Goal: Find specific page/section: Find specific page/section

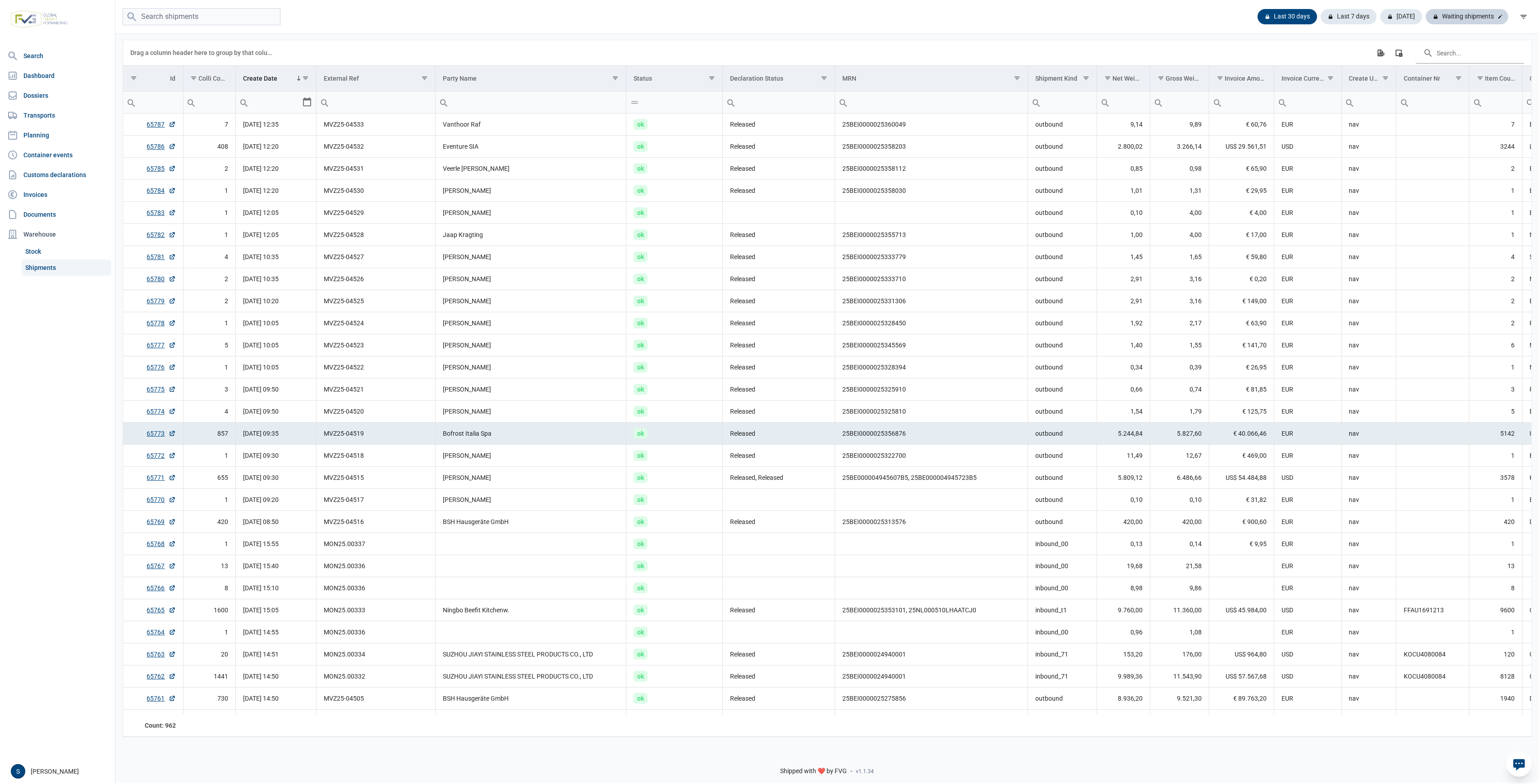
click at [1473, 16] on div "Waiting shipments" at bounding box center [1467, 17] width 82 height 16
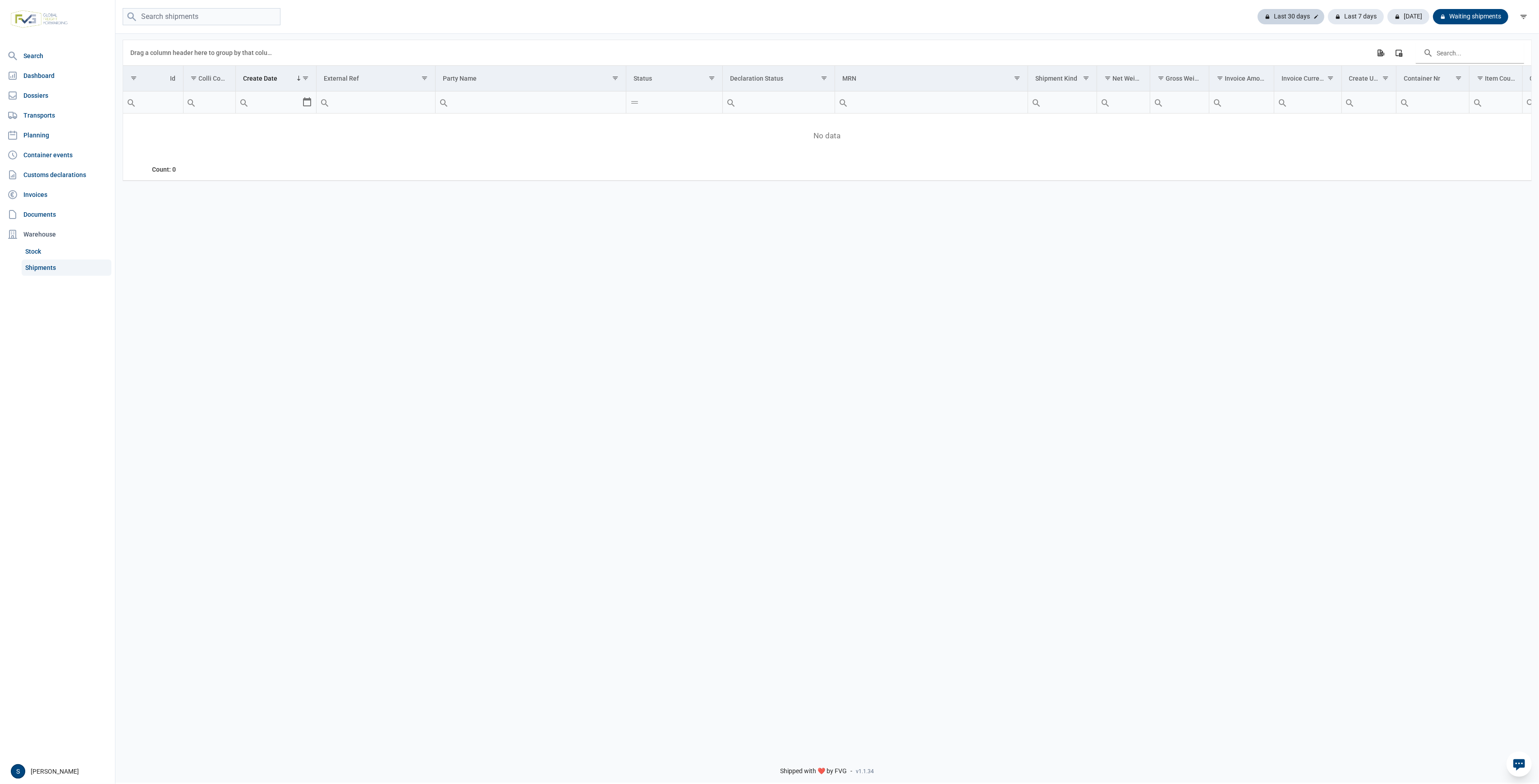
click at [1299, 13] on div "Last 30 days" at bounding box center [1291, 17] width 67 height 16
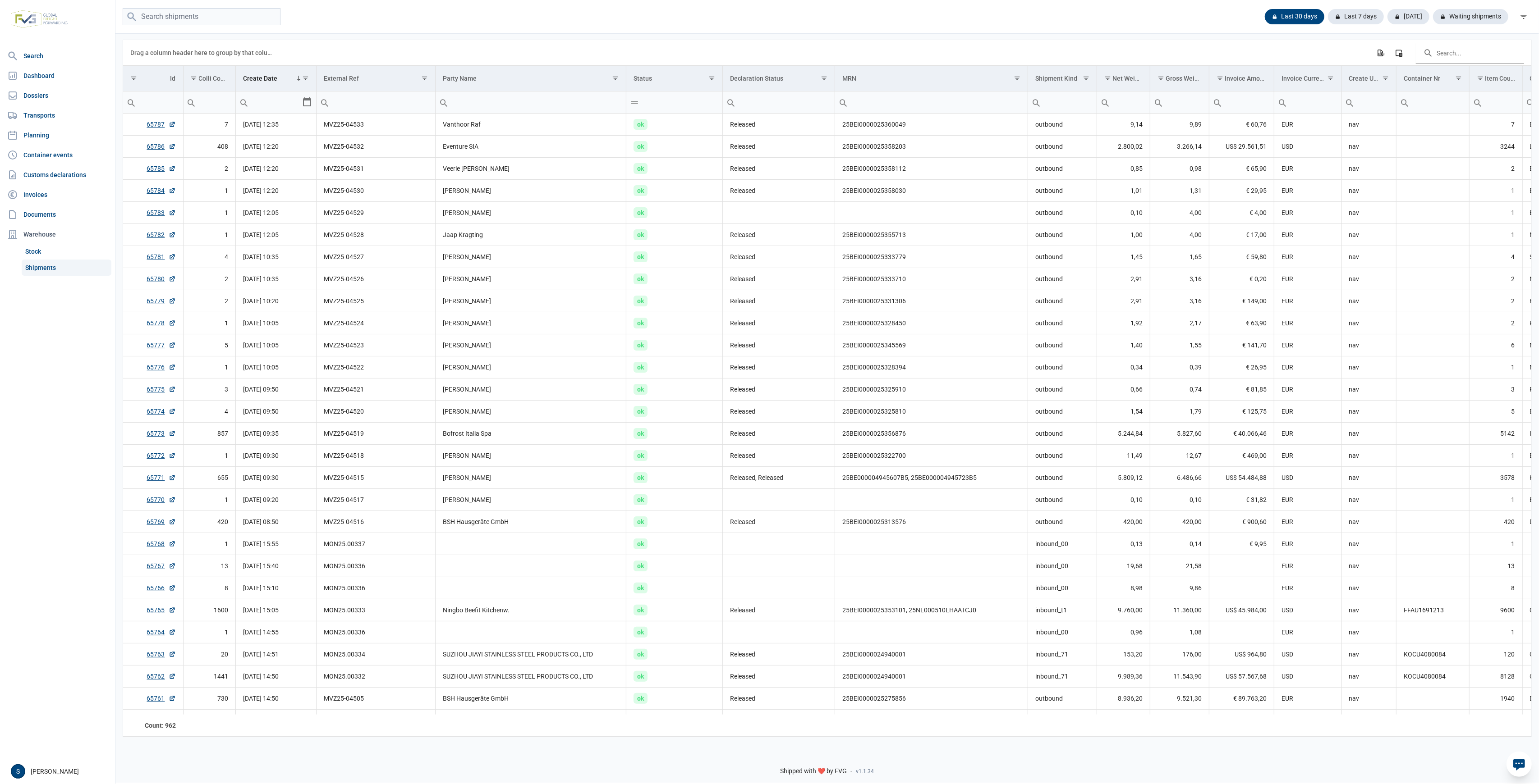
click at [56, 260] on link "Shipments" at bounding box center [66, 268] width 90 height 16
click at [72, 170] on link "Customs declarations" at bounding box center [57, 175] width 108 height 18
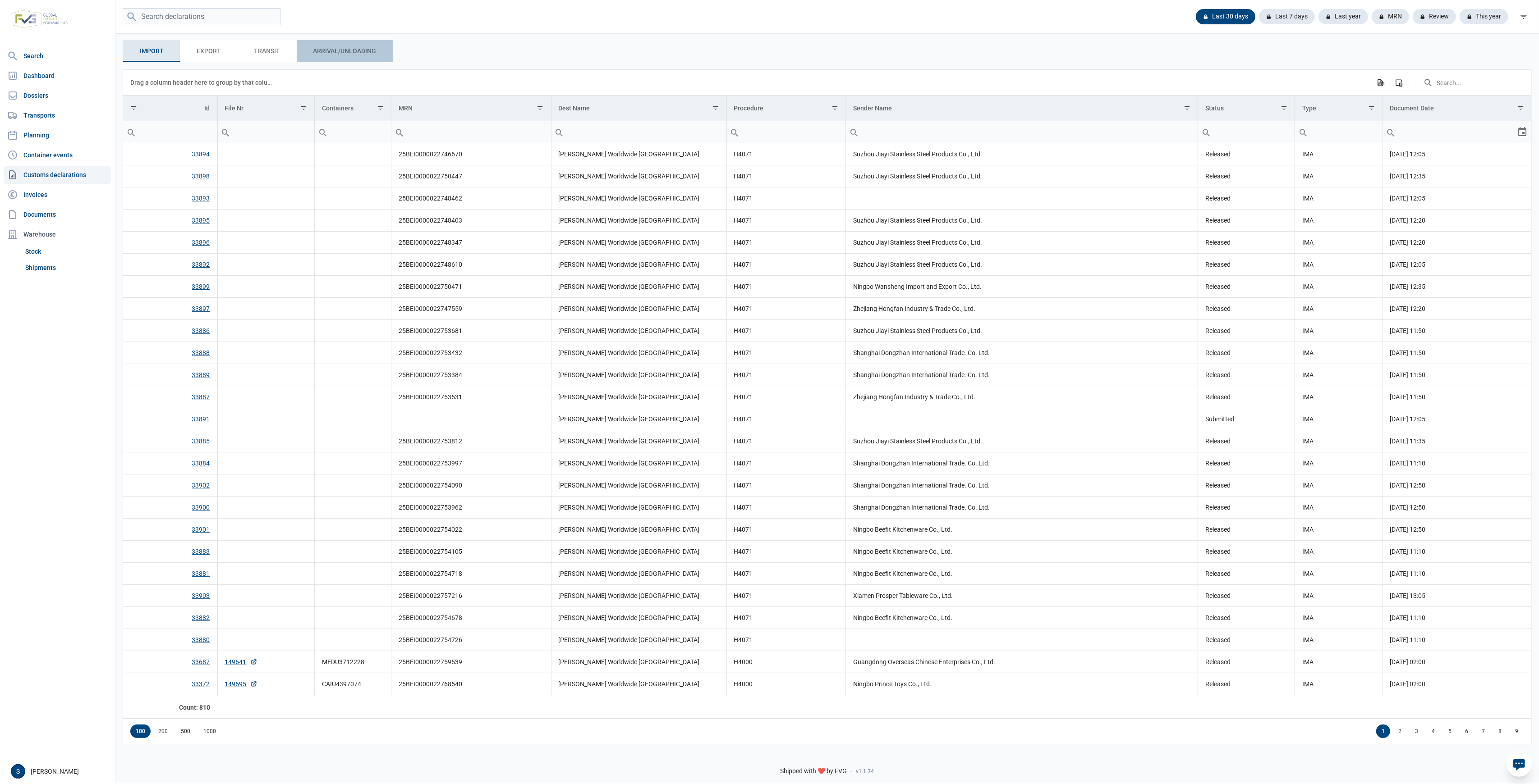
click at [365, 45] on div "Arrival/Unloading Arrival/Unloading" at bounding box center [345, 51] width 96 height 21
